Goal: Information Seeking & Learning: Check status

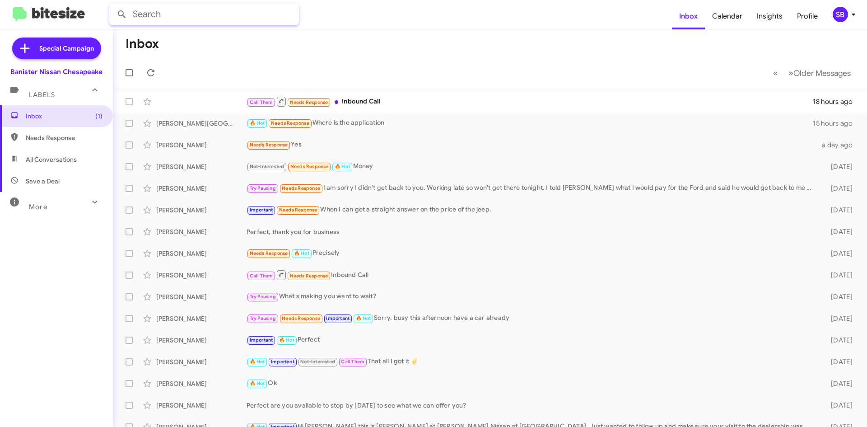
click at [204, 14] on input "text" at bounding box center [204, 15] width 190 height 22
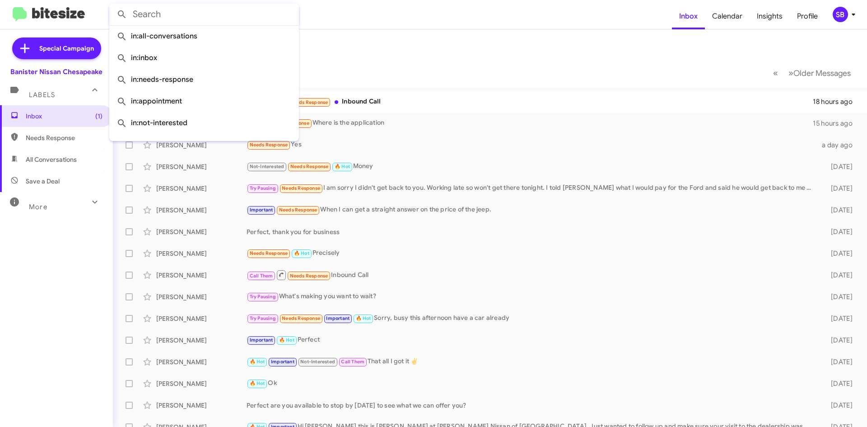
paste input "(757) 816 - 9091"
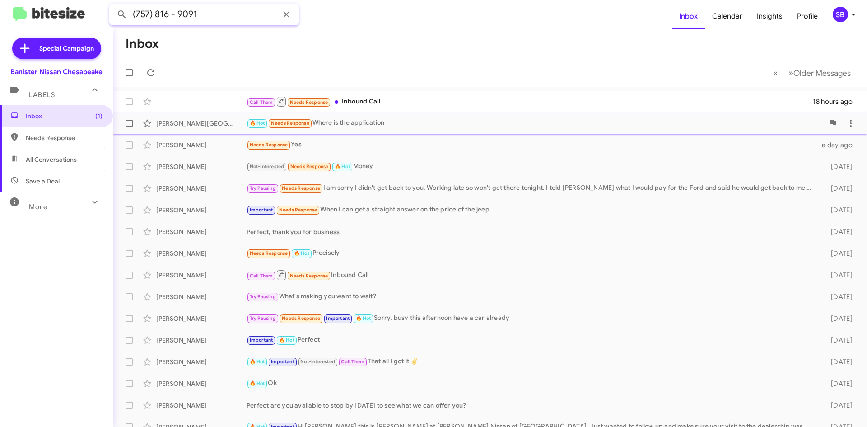
click at [113, 5] on button at bounding box center [122, 14] width 18 height 18
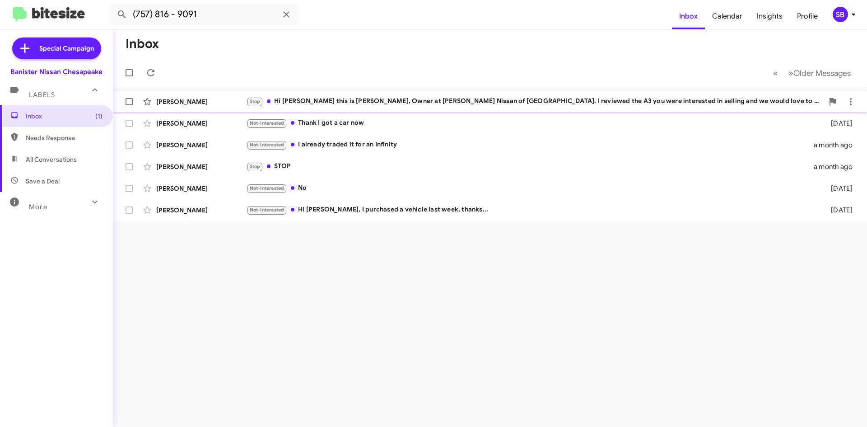
click at [343, 99] on div "Stop Hi [PERSON_NAME] this is [PERSON_NAME], Owner at [PERSON_NAME] Nissan of […" at bounding box center [534, 101] width 577 height 10
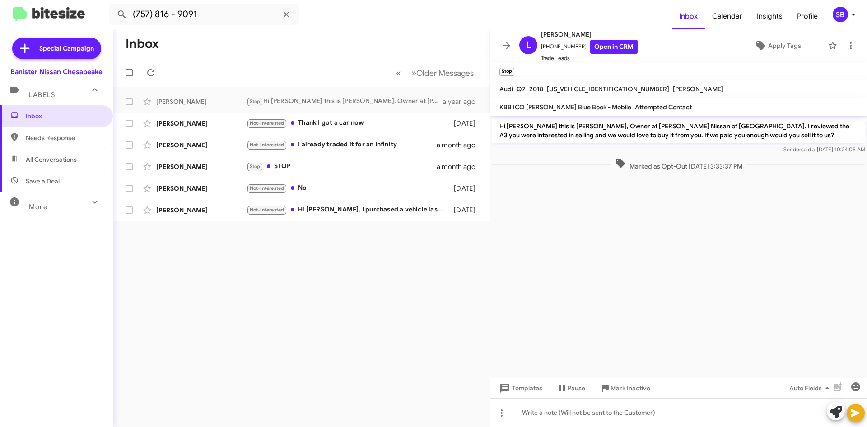
click at [61, 161] on span "All Conversations" at bounding box center [51, 159] width 51 height 9
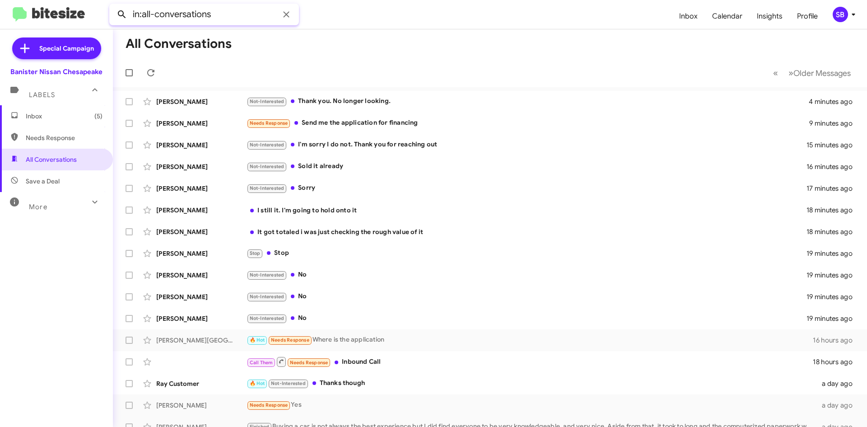
drag, startPoint x: 228, startPoint y: 10, endPoint x: 115, endPoint y: 20, distance: 114.2
click at [115, 20] on div "in:all-conversations" at bounding box center [204, 15] width 190 height 22
click at [113, 5] on button at bounding box center [122, 14] width 18 height 18
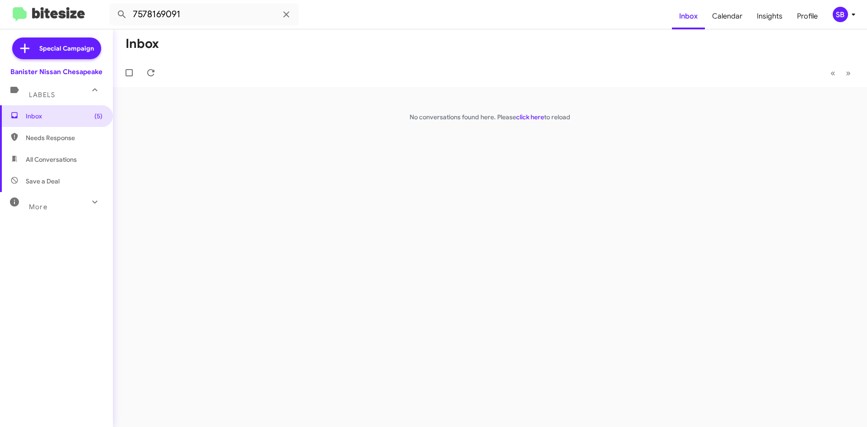
click at [54, 137] on span "Needs Response" at bounding box center [64, 137] width 77 height 9
type input "in:needs-response"
